Goal: Information Seeking & Learning: Find specific page/section

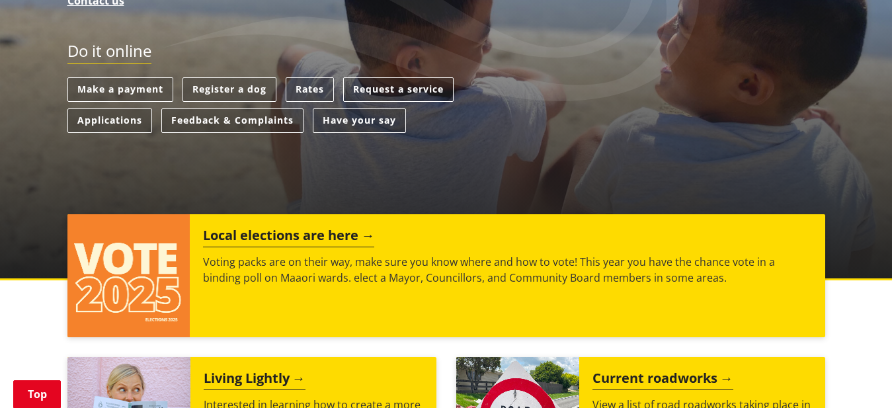
scroll to position [405, 0]
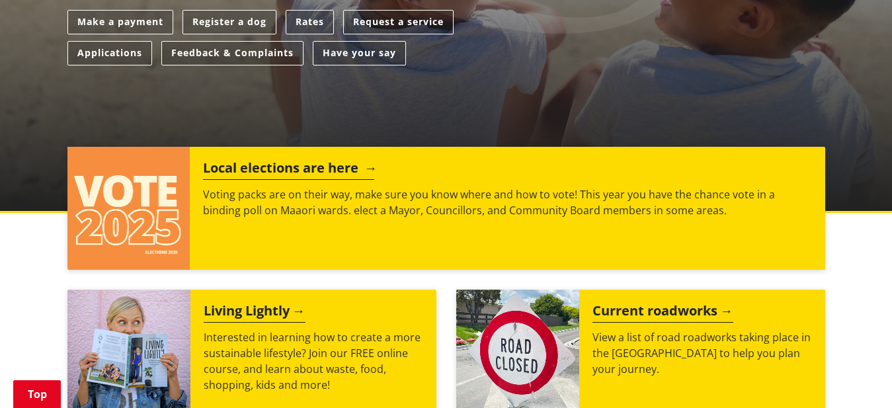
click at [315, 167] on h2 "Local elections are here" at bounding box center [288, 170] width 171 height 20
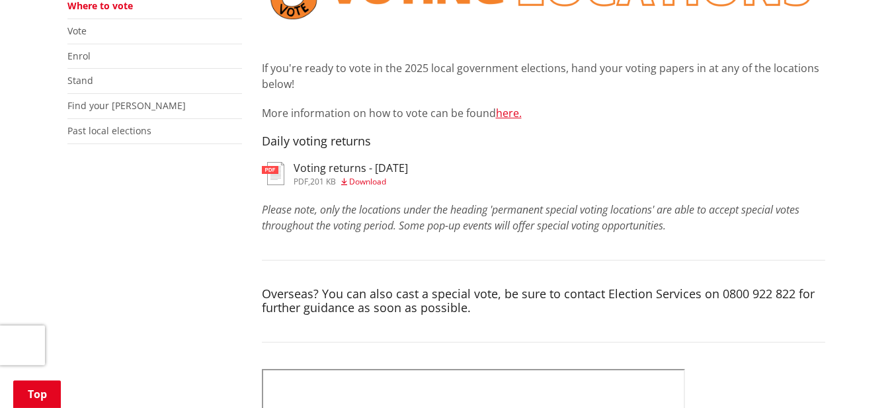
scroll to position [337, 0]
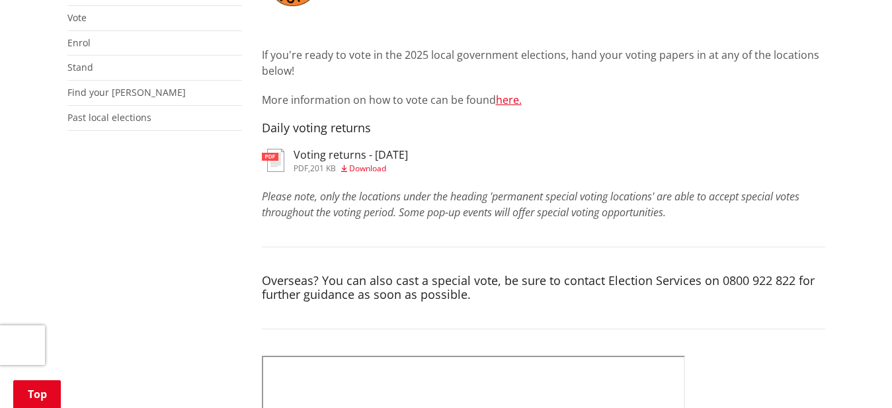
click at [279, 156] on img at bounding box center [273, 160] width 22 height 23
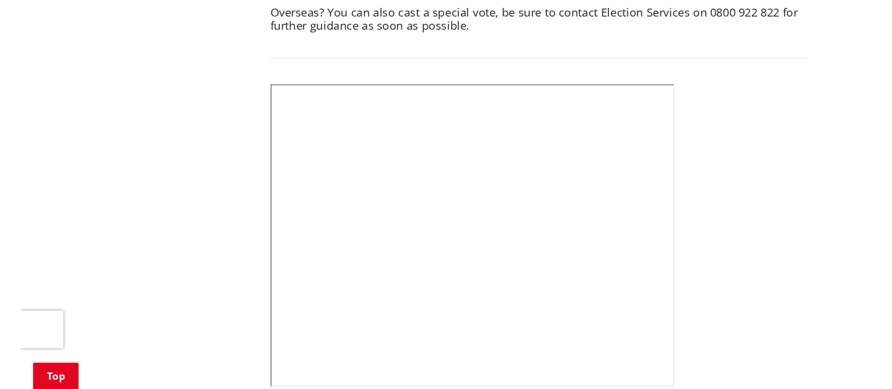
scroll to position [607, 0]
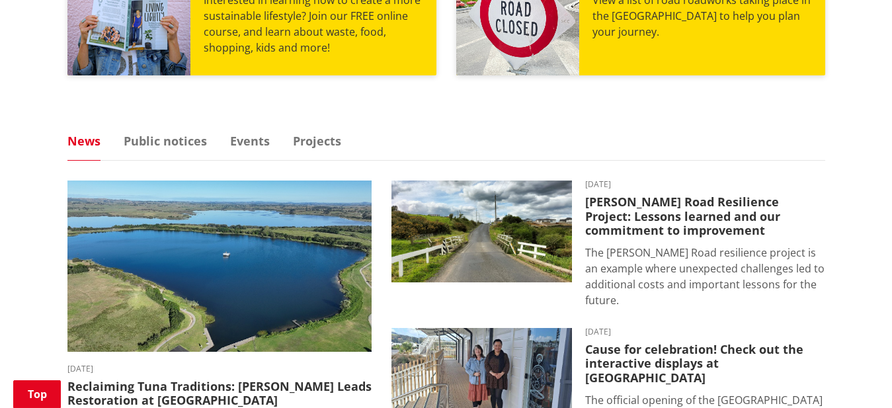
scroll to position [809, 0]
